Goal: Find specific page/section: Find specific page/section

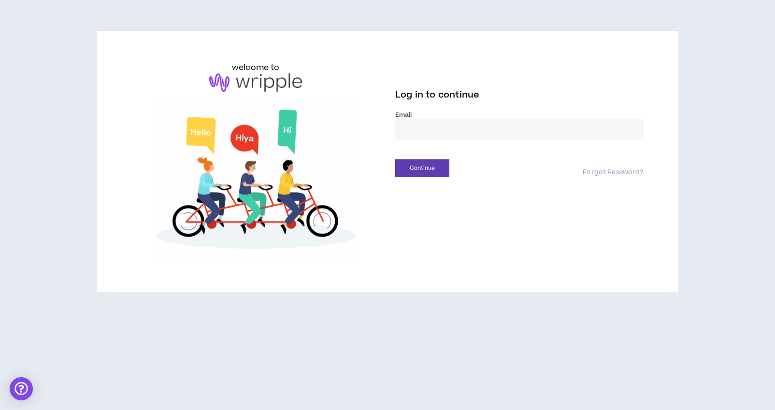
click at [448, 128] on input "email" at bounding box center [519, 129] width 248 height 21
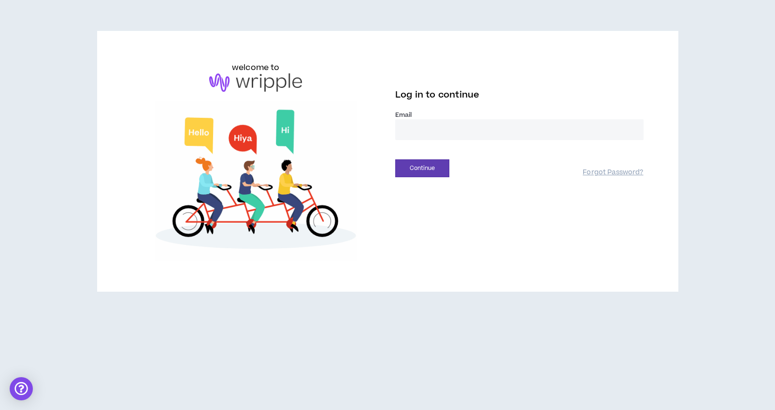
type input "**********"
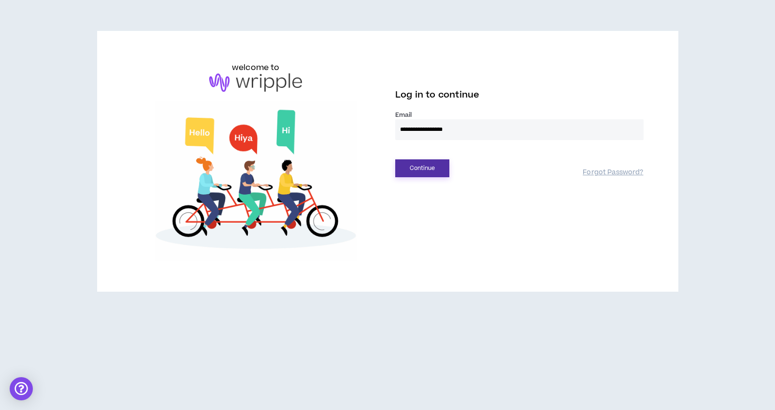
click at [429, 168] on button "Continue" at bounding box center [422, 168] width 54 height 18
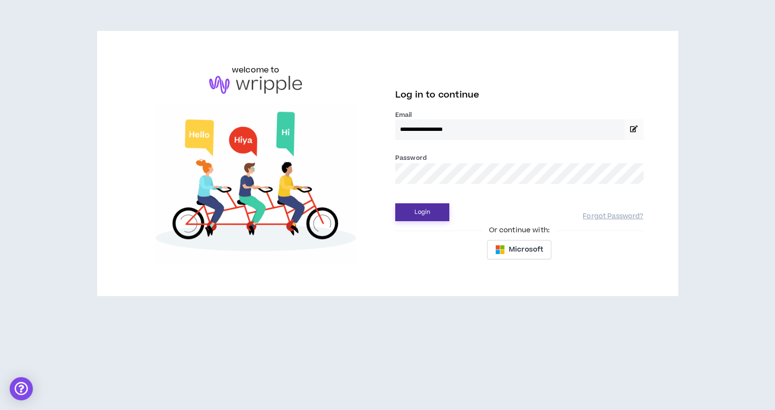
click at [419, 214] on button "Login" at bounding box center [422, 212] width 54 height 18
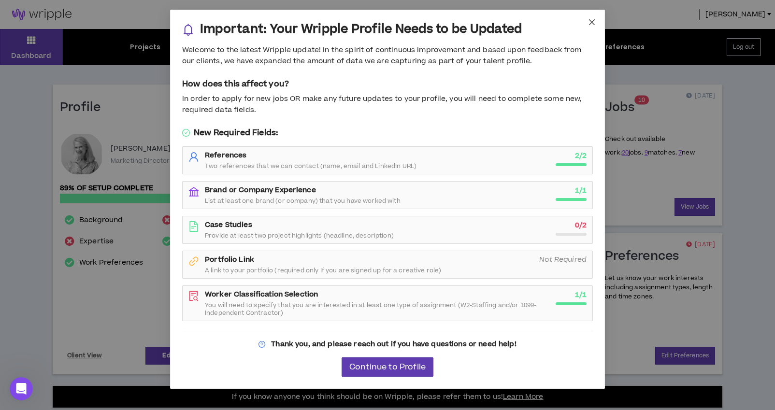
click at [596, 23] on span "Close" at bounding box center [592, 23] width 26 height 26
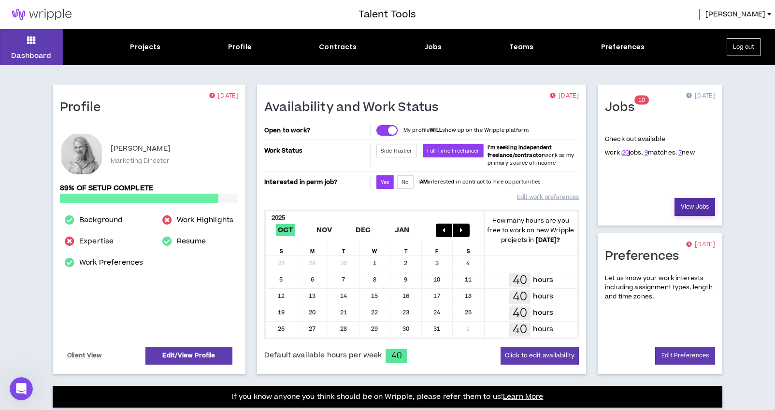
click at [688, 210] on link "View Jobs" at bounding box center [695, 207] width 41 height 18
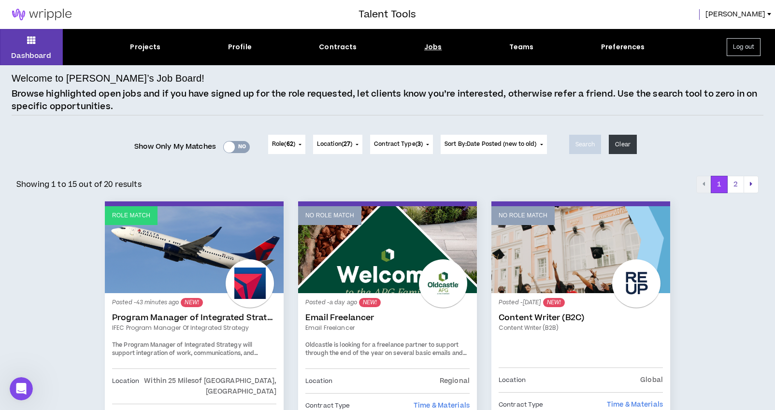
scroll to position [4, 0]
